Goal: Check status

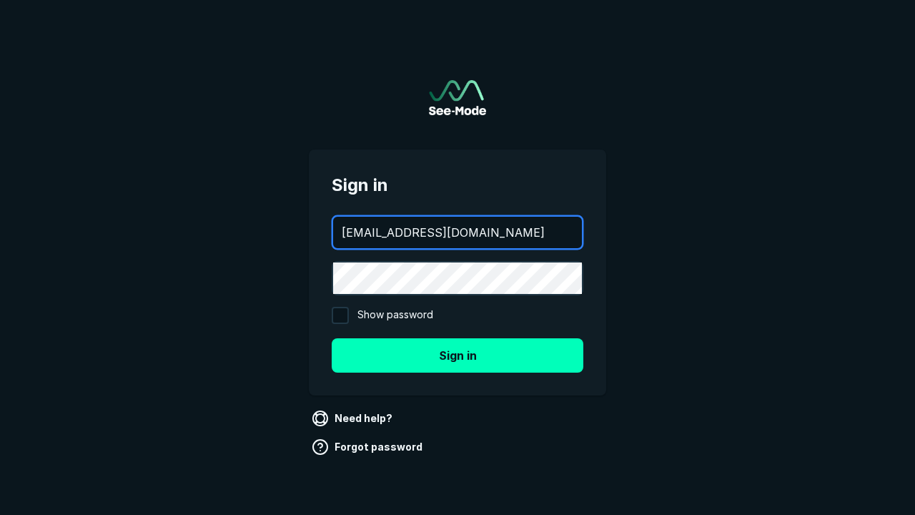
type input "aws+playwright@see-mode.com"
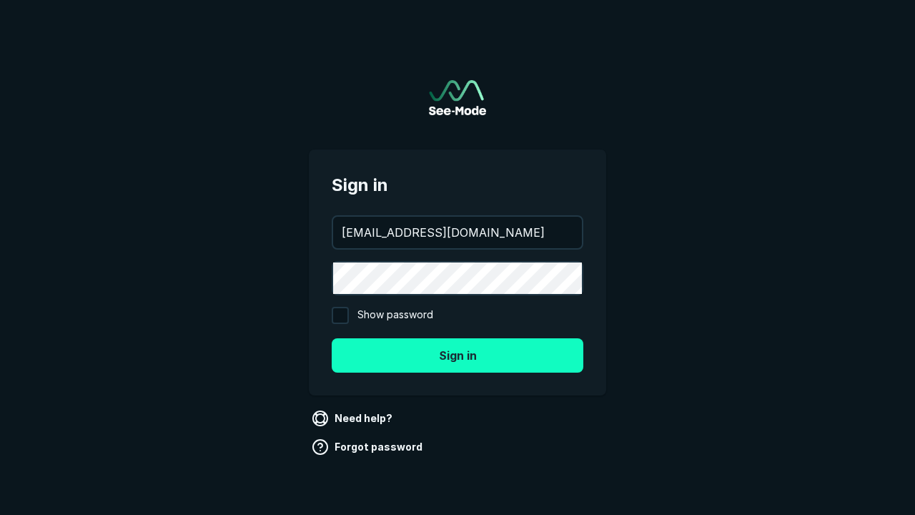
click at [458, 355] on button "Sign in" at bounding box center [458, 355] width 252 height 34
